Goal: Information Seeking & Learning: Find contact information

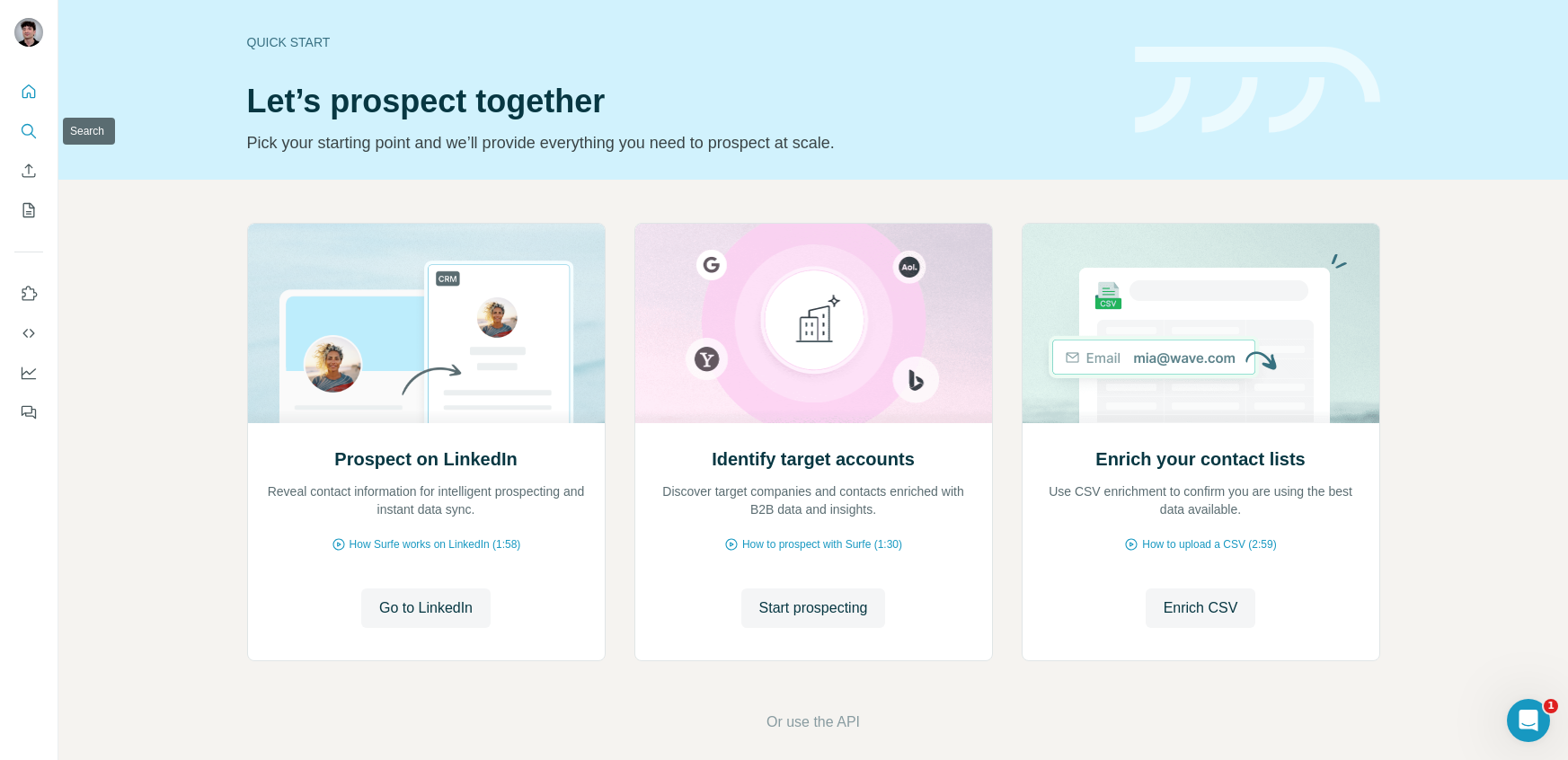
click at [20, 143] on button "Search" at bounding box center [28, 130] width 29 height 33
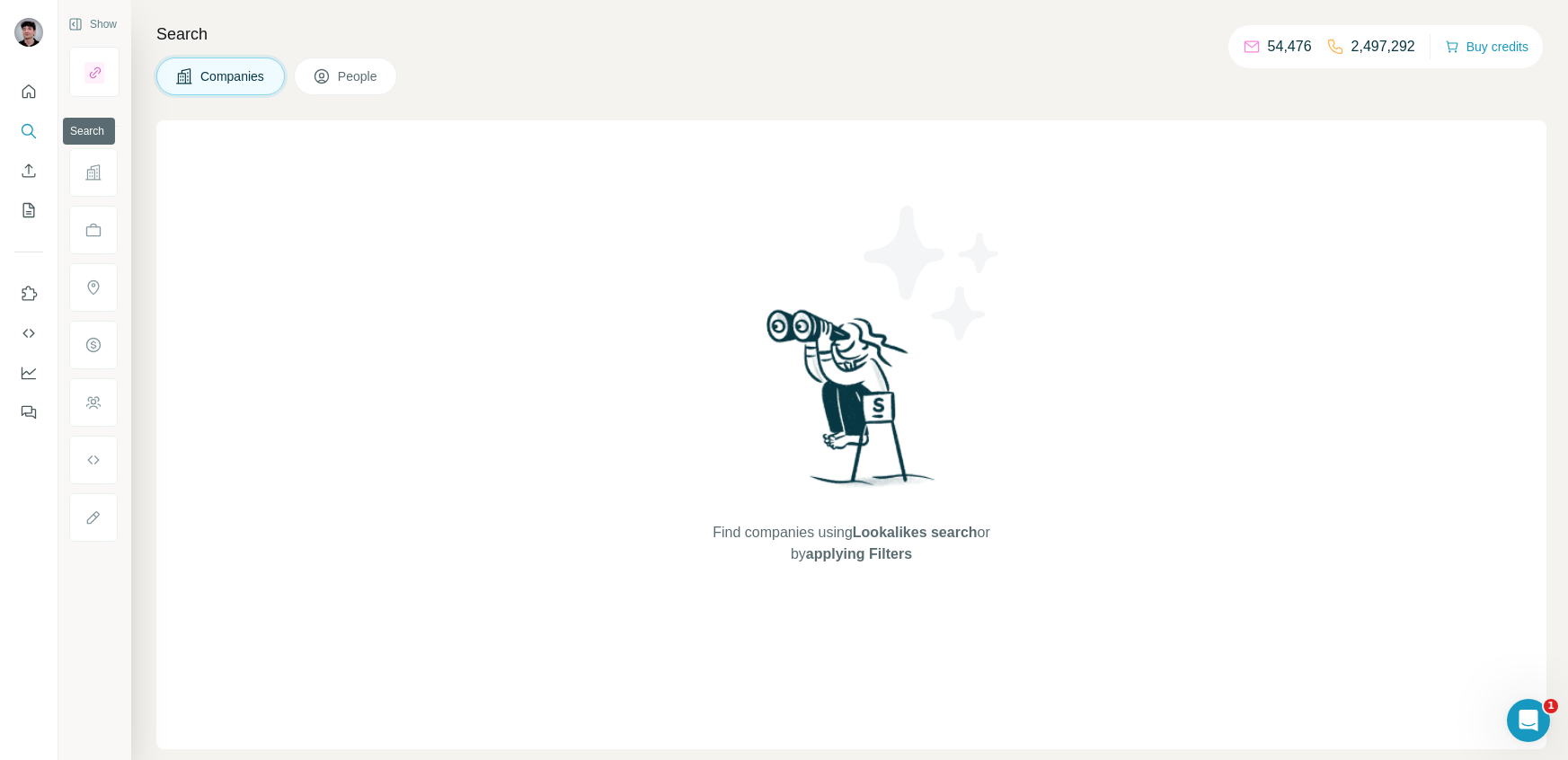
click at [17, 134] on button "Search" at bounding box center [28, 130] width 29 height 33
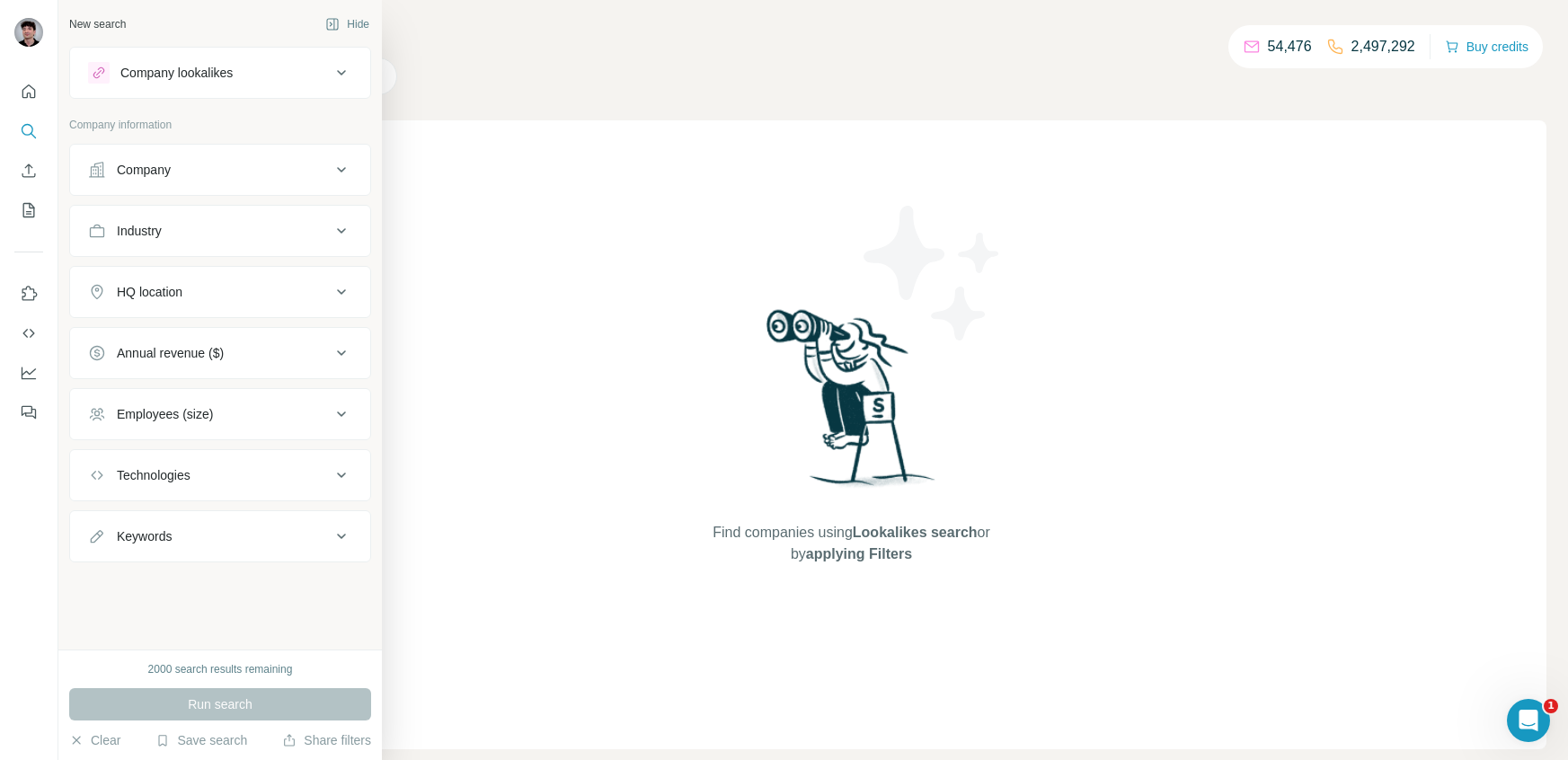
click at [271, 170] on div "Company" at bounding box center [210, 170] width 242 height 18
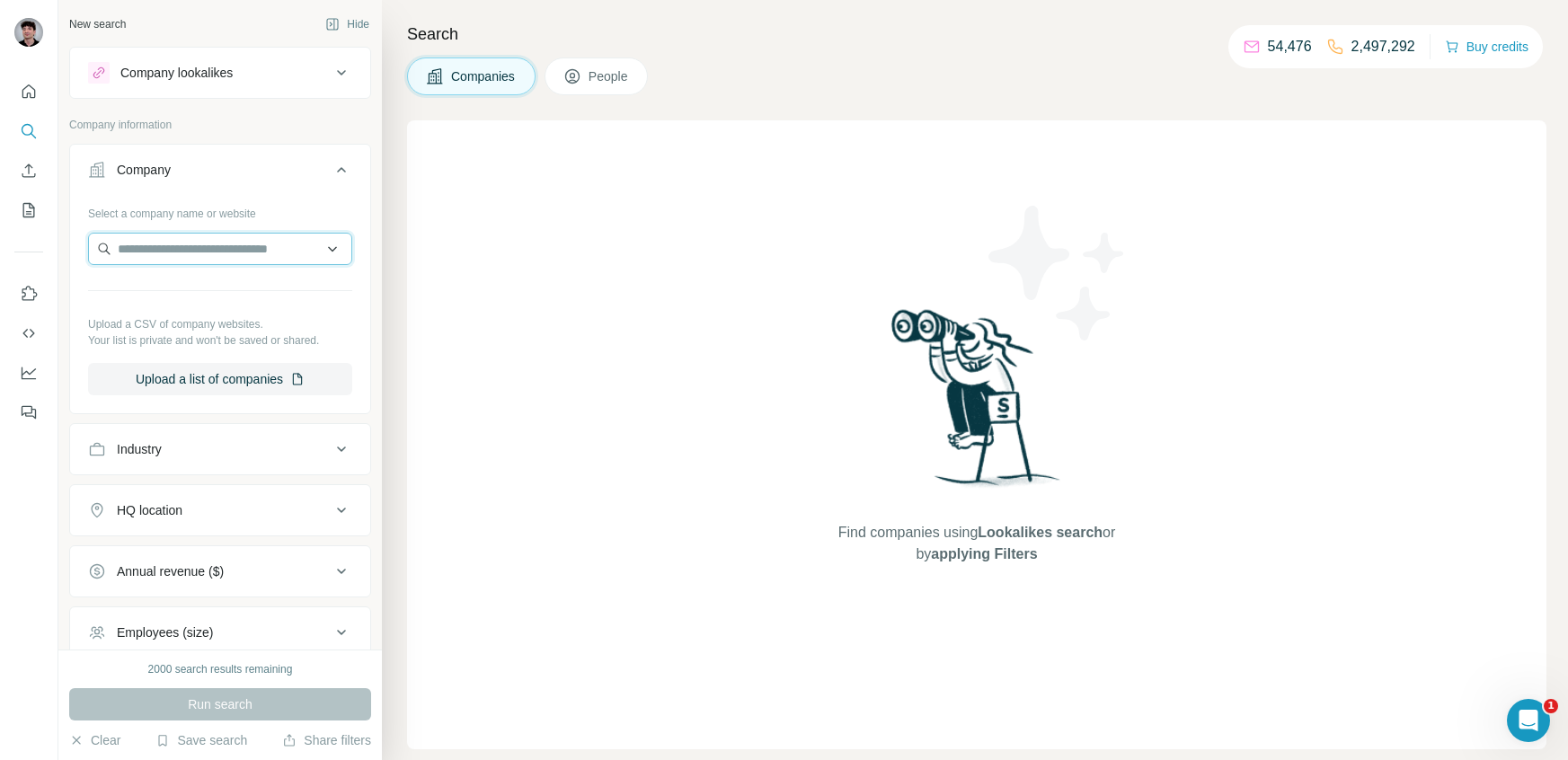
click at [288, 233] on input "text" at bounding box center [221, 249] width 265 height 33
paste input "**********"
type input "**********"
click at [255, 292] on div "Windcity [DOMAIN_NAME]" at bounding box center [220, 297] width 255 height 48
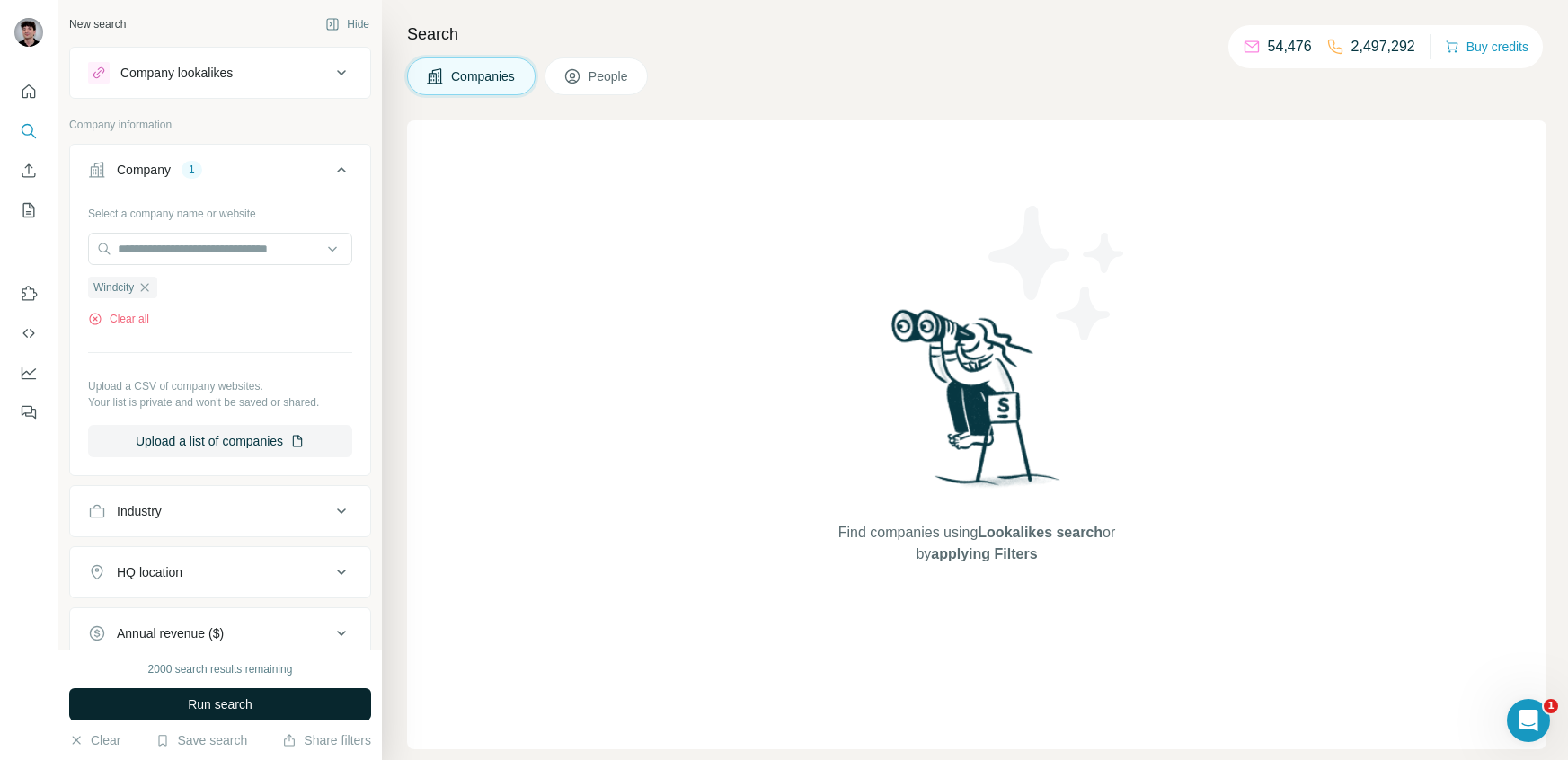
click at [265, 706] on button "Run search" at bounding box center [220, 704] width 302 height 33
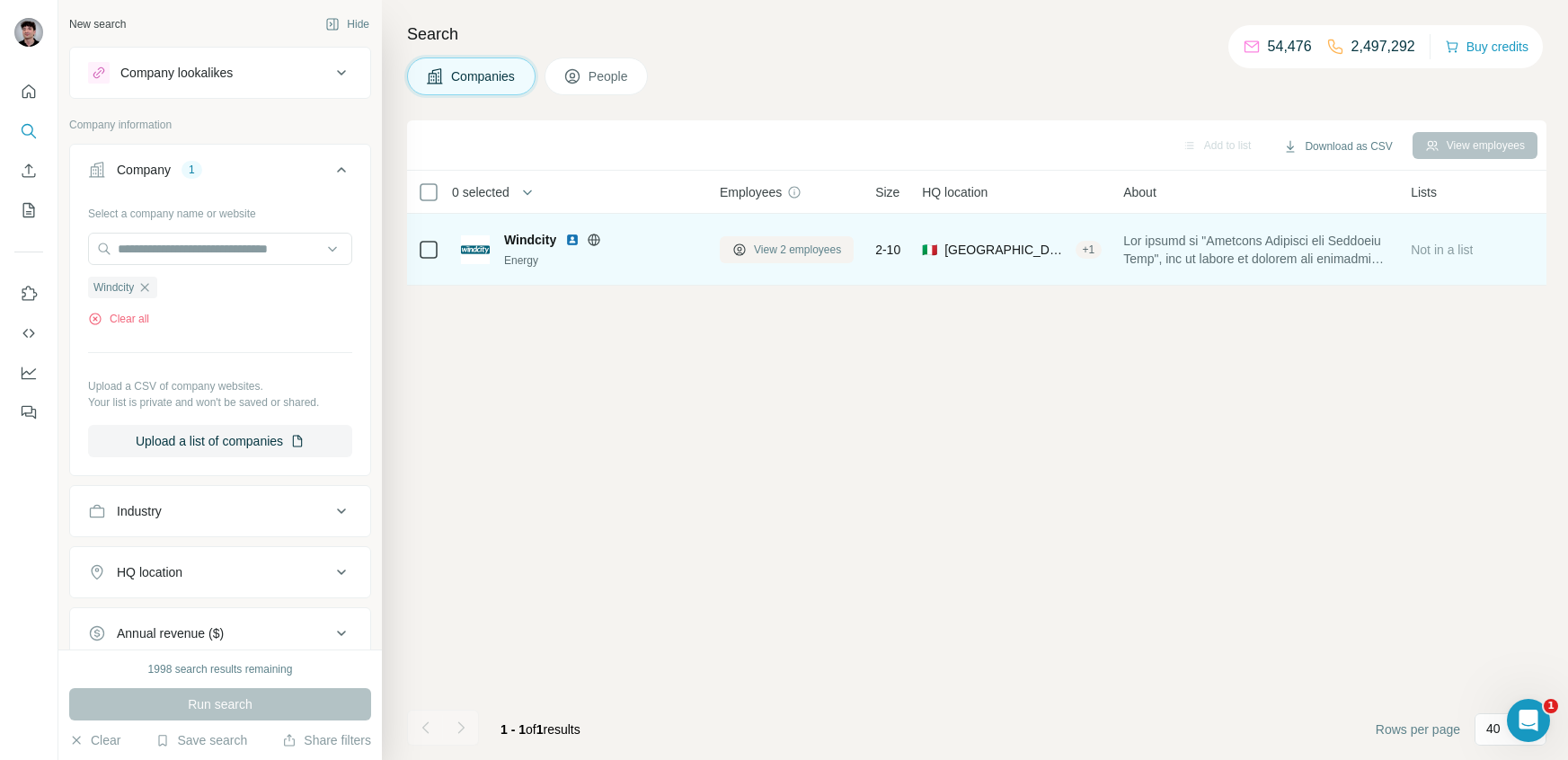
click at [805, 256] on span "View 2 employees" at bounding box center [798, 249] width 88 height 16
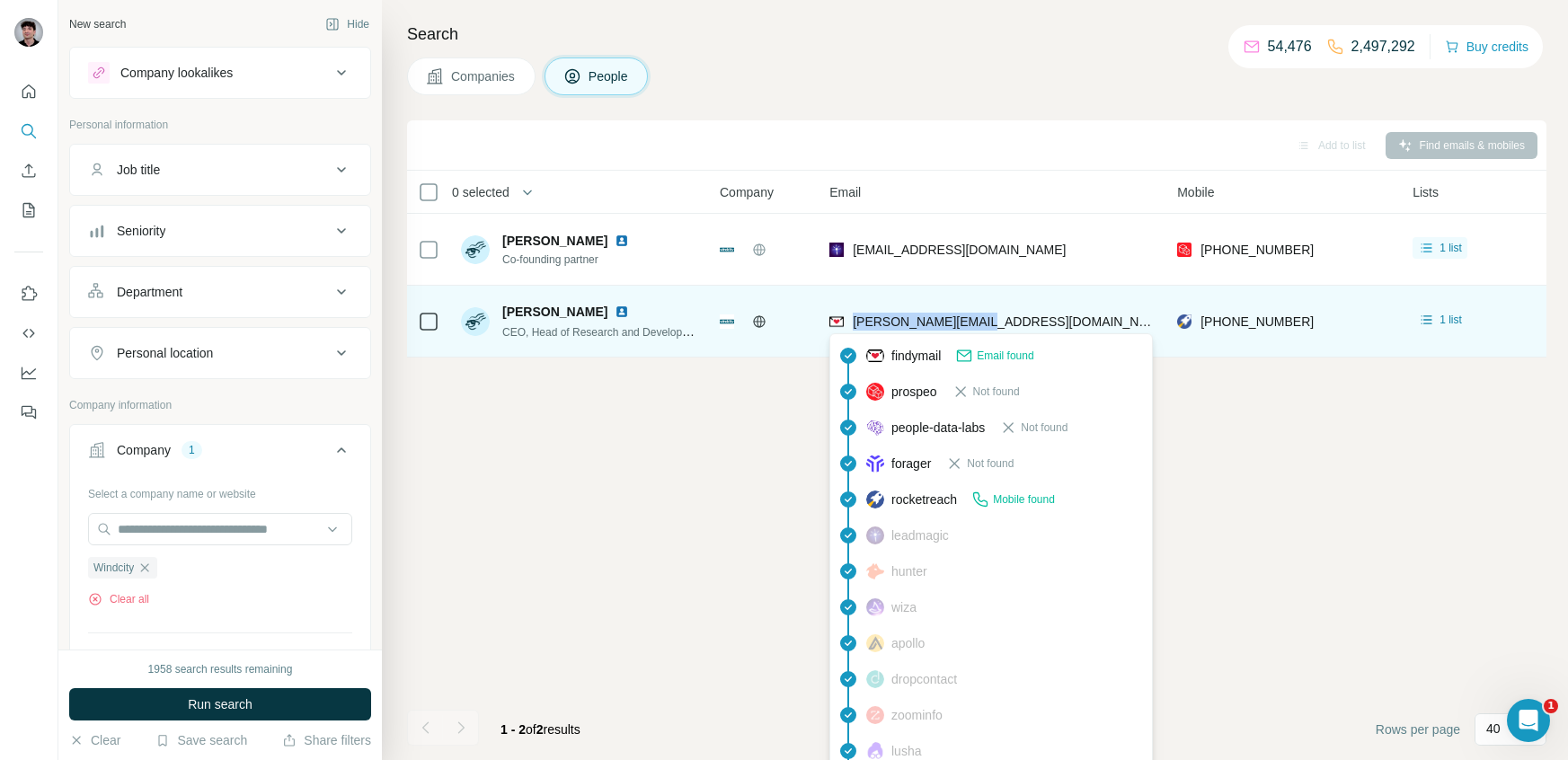
drag, startPoint x: 1044, startPoint y: 322, endPoint x: 852, endPoint y: 324, distance: 192.0
click at [852, 324] on div "[PERSON_NAME][EMAIL_ADDRESS][DOMAIN_NAME]" at bounding box center [992, 320] width 326 height 49
copy span "[PERSON_NAME][EMAIL_ADDRESS][DOMAIN_NAME]"
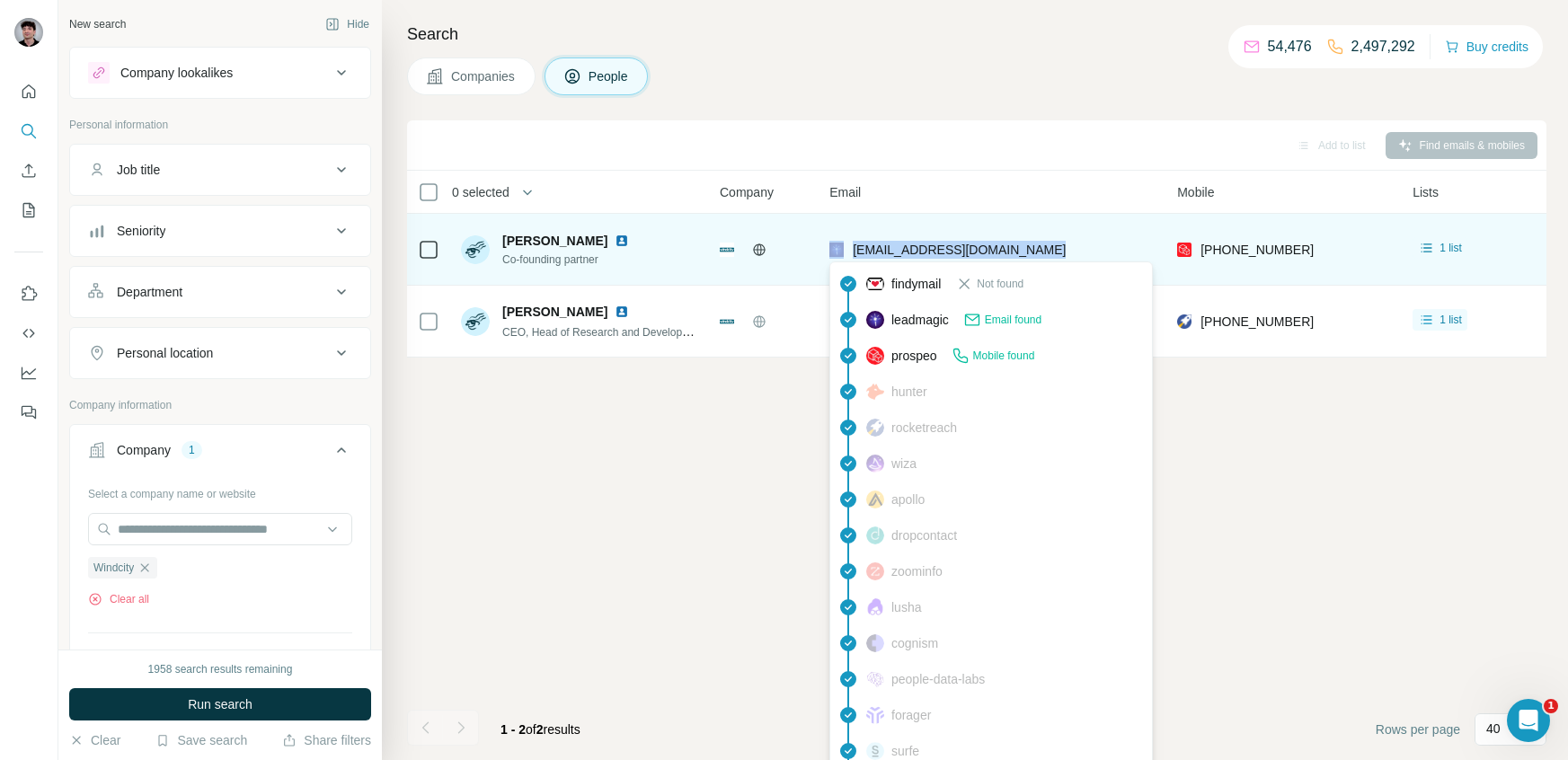
drag, startPoint x: 1063, startPoint y: 252, endPoint x: 842, endPoint y: 254, distance: 221.0
click at [842, 254] on div "[EMAIL_ADDRESS][DOMAIN_NAME]" at bounding box center [992, 249] width 326 height 49
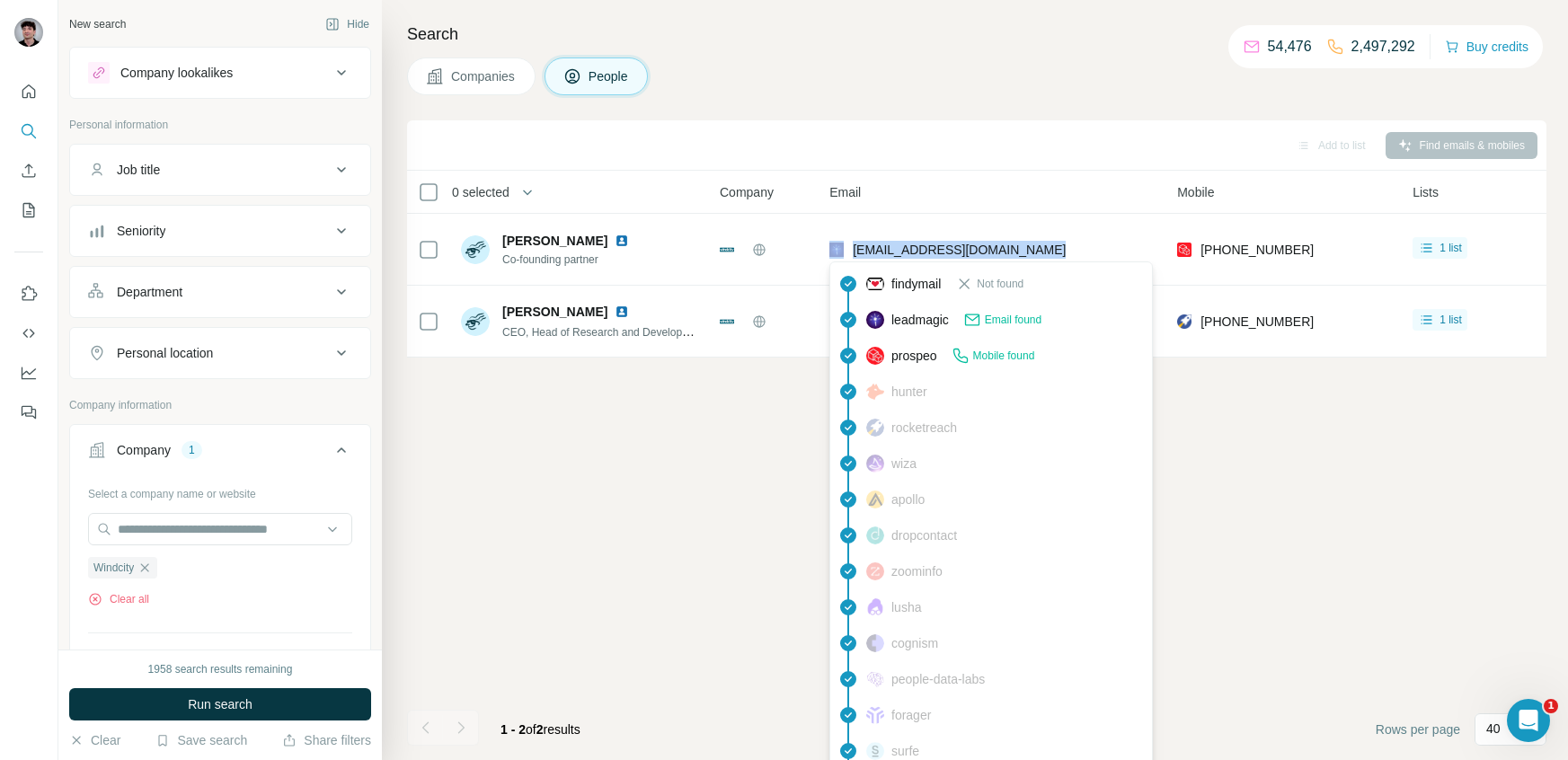
copy div "[EMAIL_ADDRESS][DOMAIN_NAME]"
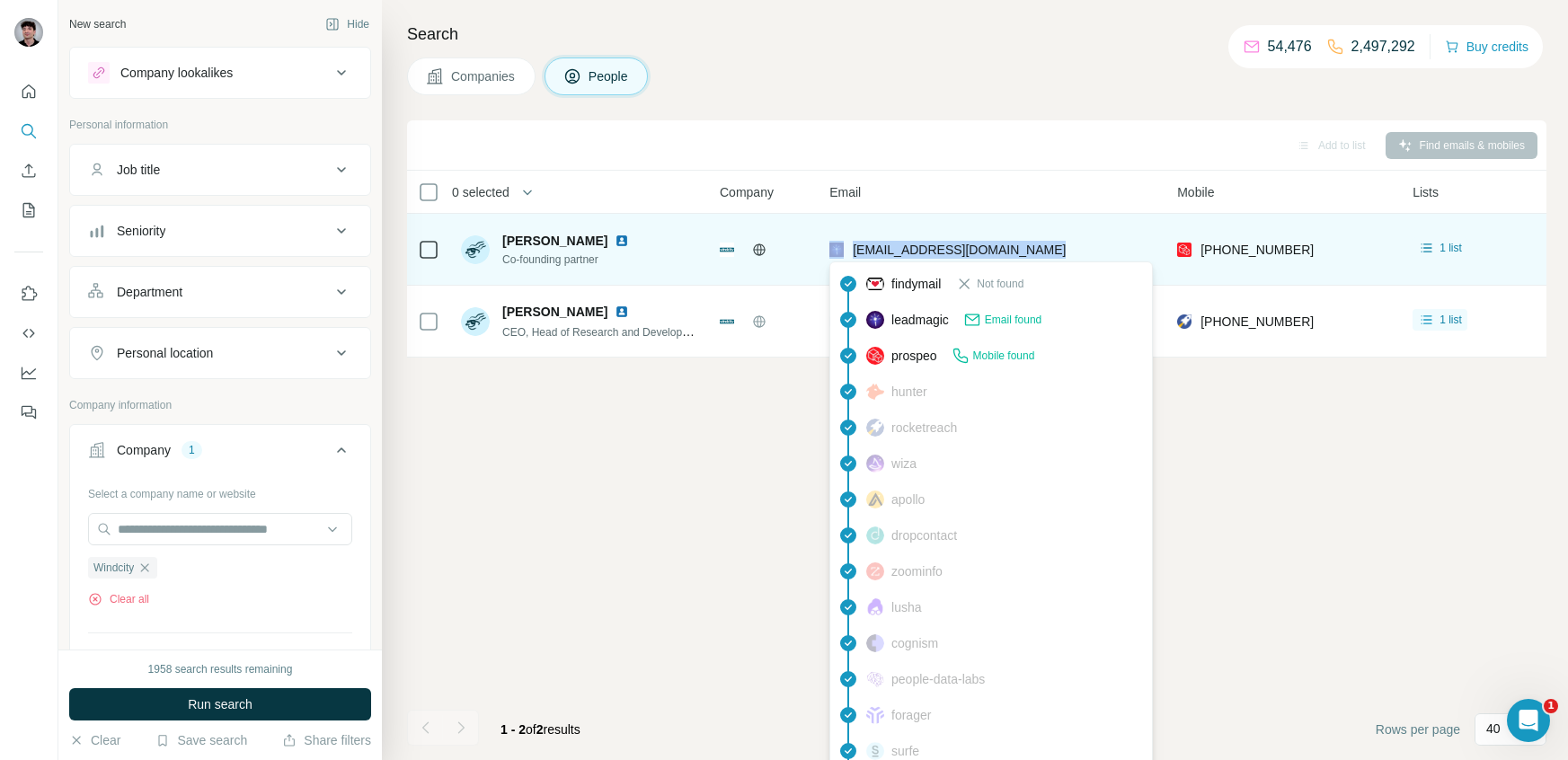
copy div "[EMAIL_ADDRESS][DOMAIN_NAME]"
